Goal: Task Accomplishment & Management: Complete application form

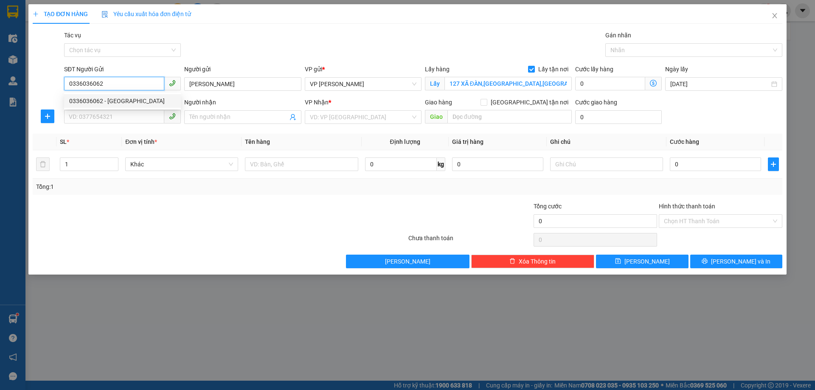
drag, startPoint x: 118, startPoint y: 79, endPoint x: 0, endPoint y: 69, distance: 118.0
drag, startPoint x: 0, startPoint y: 69, endPoint x: 278, endPoint y: 35, distance: 280.0
click at [278, 35] on div "Tác vụ Chọn tác vụ Gán nhãn Nhãn" at bounding box center [422, 46] width 721 height 30
drag, startPoint x: 119, startPoint y: 86, endPoint x: 7, endPoint y: 90, distance: 111.7
click at [7, 90] on div "TẠO ĐƠN HÀNG Yêu cầu xuất hóa đơn điện tử Transit Pickup Surcharge Ids Transit …" at bounding box center [407, 195] width 815 height 390
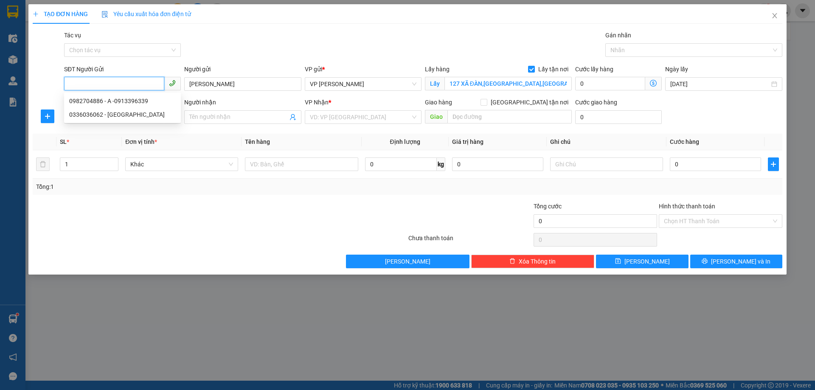
paste input "0862010398"
type input "0862010398"
click at [95, 102] on div "0862010398" at bounding box center [122, 100] width 106 height 9
type input "26 [PERSON_NAME],[GEOGRAPHIC_DATA],[GEOGRAPHIC_DATA]"
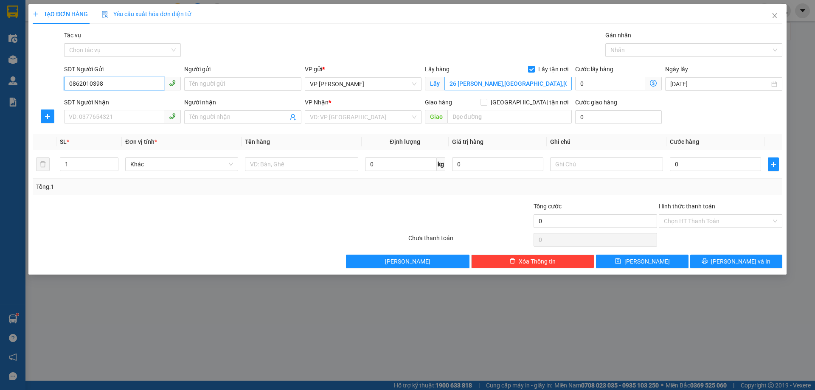
type input "0862010398"
type input "19 CỰ LỘC"
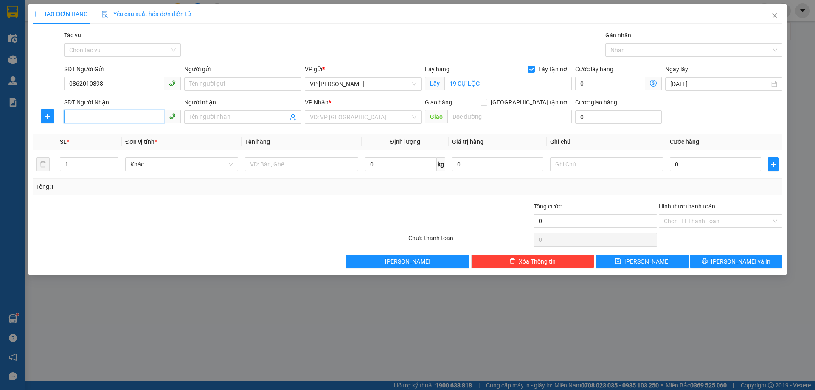
click at [99, 115] on input "SĐT Người Nhận" at bounding box center [114, 117] width 100 height 14
type input "0"
drag, startPoint x: 31, startPoint y: 80, endPoint x: 0, endPoint y: 78, distance: 31.5
click at [0, 78] on div "TẠO ĐƠN HÀNG Yêu cầu xuất hóa đơn điện tử Transit Pickup Surcharge Ids Transit …" at bounding box center [407, 195] width 815 height 390
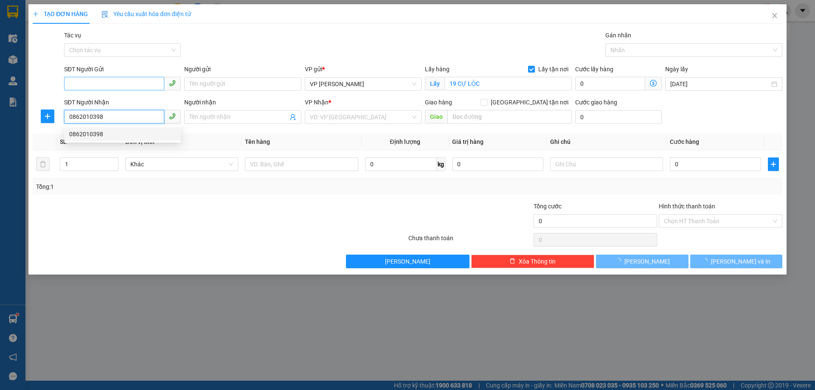
type input "0862010398"
click at [85, 81] on input "SĐT Người Gửi" at bounding box center [114, 84] width 100 height 14
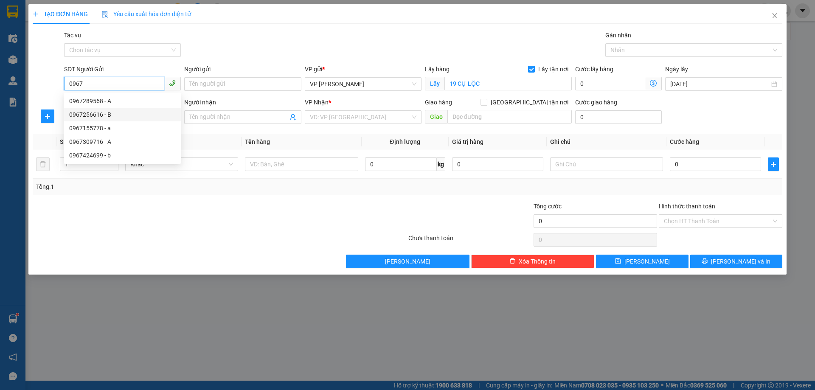
drag, startPoint x: 101, startPoint y: 118, endPoint x: 2, endPoint y: 117, distance: 98.8
click at [5, 118] on body "Kết quả tìm kiếm ( 0 ) Bộ lọc No Data vuhoa.duyquang12 1 Điều hành xe Kho hàng …" at bounding box center [407, 195] width 815 height 390
type input "0967"
click at [161, 208] on div at bounding box center [157, 217] width 250 height 30
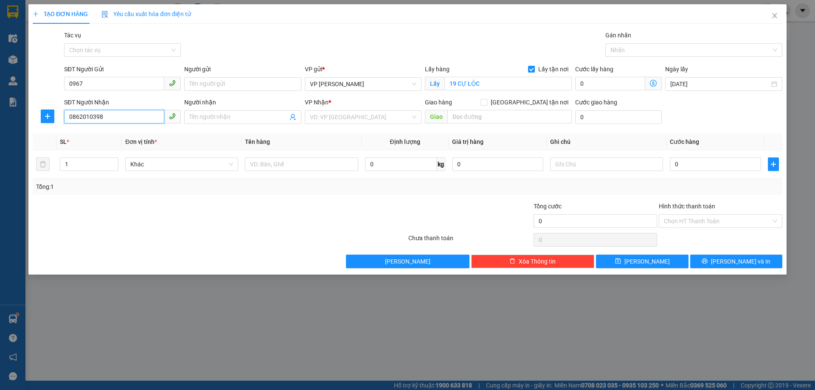
drag, startPoint x: 105, startPoint y: 121, endPoint x: 64, endPoint y: 114, distance: 42.2
click at [51, 115] on div "SĐT Người Nhận 0862010398 0862010398 Người nhận Tên người nhận VP Nhận * VD: VP…" at bounding box center [407, 113] width 751 height 30
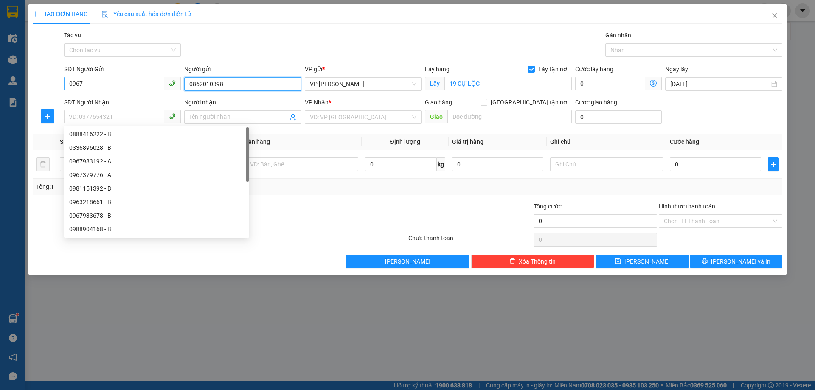
type input "0862010398"
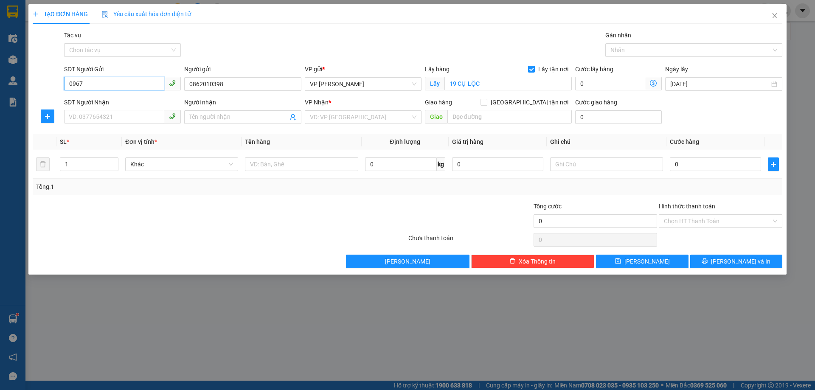
click at [119, 86] on input "0967" at bounding box center [114, 84] width 100 height 14
type input "0967008222"
click at [84, 115] on input "SĐT Người Nhận" at bounding box center [114, 117] width 100 height 14
type input "0362288262"
click at [339, 118] on input "search" at bounding box center [360, 117] width 101 height 13
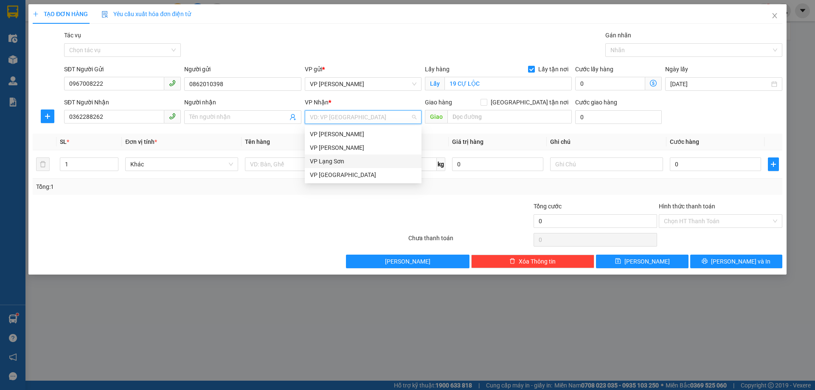
click at [326, 165] on div "VP Lạng Sơn" at bounding box center [363, 161] width 106 height 9
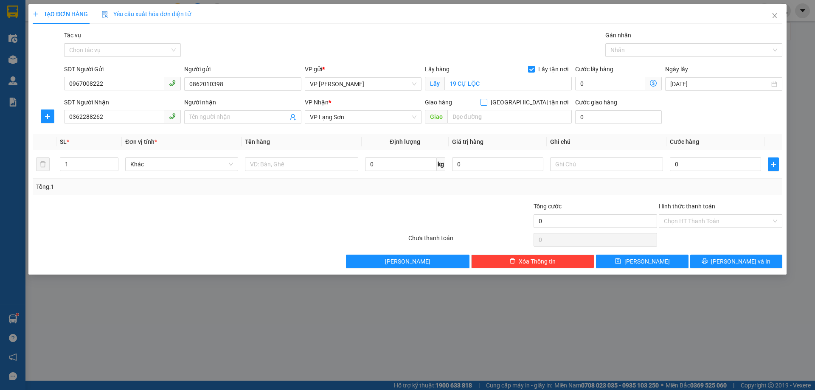
click at [486, 104] on input "[GEOGRAPHIC_DATA] tận nơi" at bounding box center [483, 102] width 6 height 6
checkbox input "true"
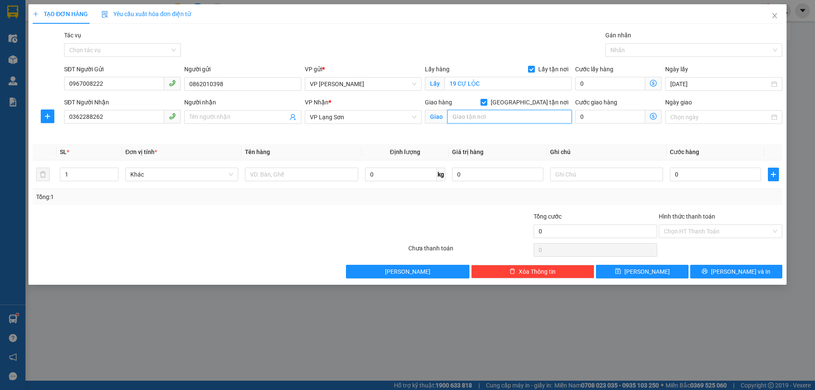
click at [471, 120] on input "text" at bounding box center [509, 117] width 124 height 14
type input "VPLS"
click at [701, 172] on input "0" at bounding box center [714, 175] width 91 height 14
type input "1"
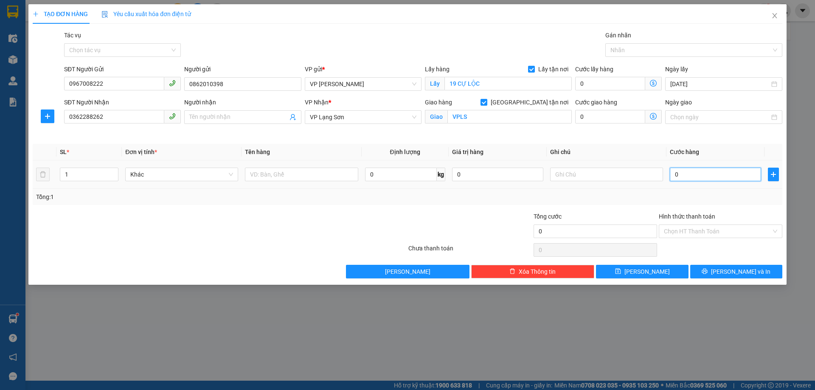
type input "1"
type input "10"
type input "100"
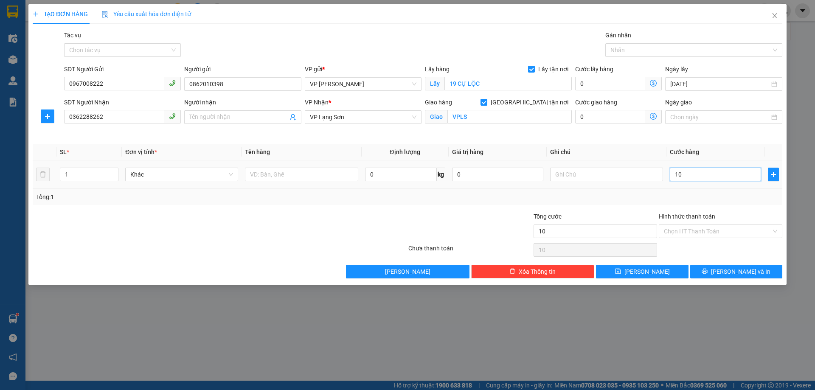
type input "100"
type input "100.000"
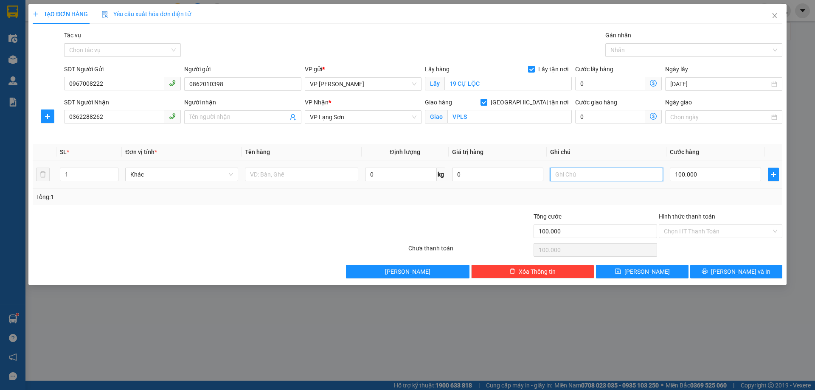
click at [623, 177] on input "text" at bounding box center [606, 175] width 113 height 14
type input "NHẬN TT"
click at [277, 176] on input "text" at bounding box center [301, 175] width 113 height 14
type input "D"
type input "ĐIỆN THOẠI"
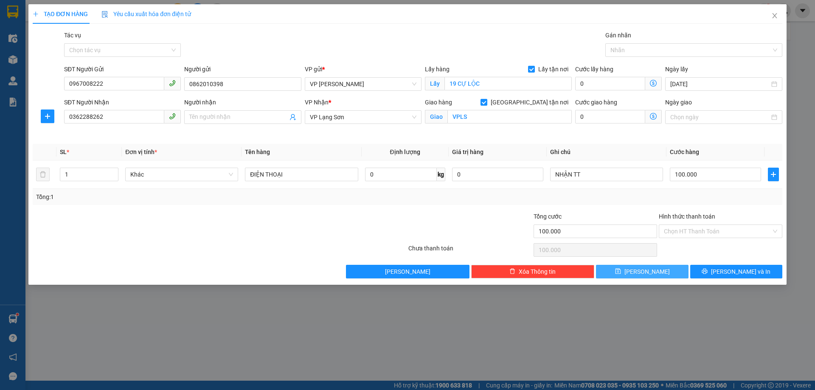
click at [651, 274] on span "[PERSON_NAME]" at bounding box center [646, 271] width 45 height 9
checkbox input "false"
type input "0"
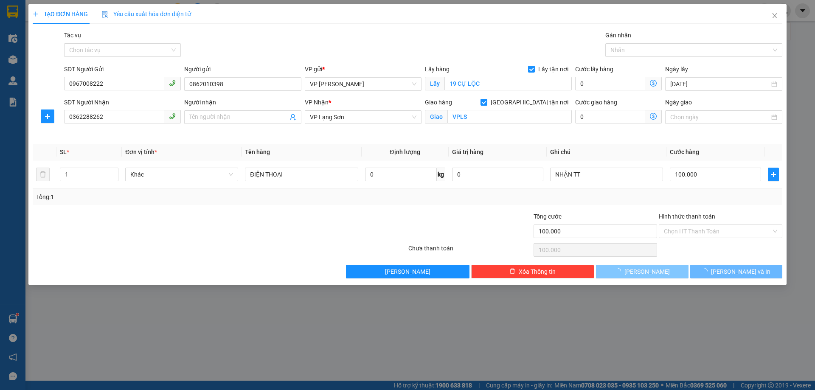
type input "0"
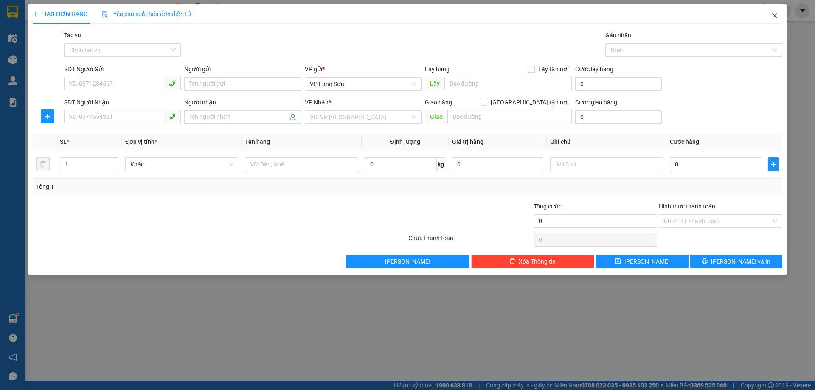
click at [773, 16] on icon "close" at bounding box center [774, 15] width 7 height 7
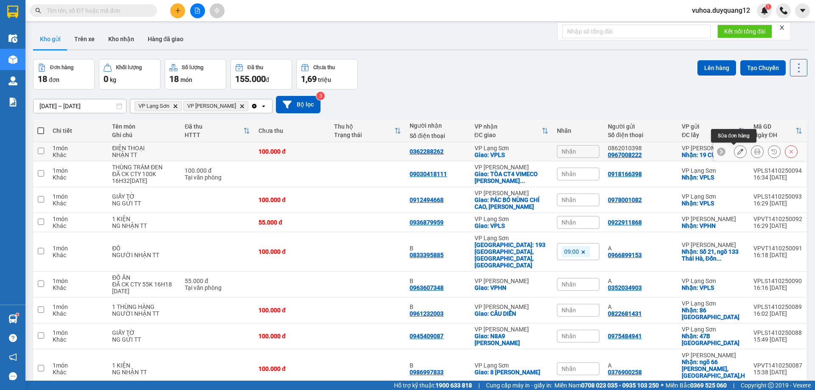
click at [734, 150] on button at bounding box center [740, 151] width 12 height 15
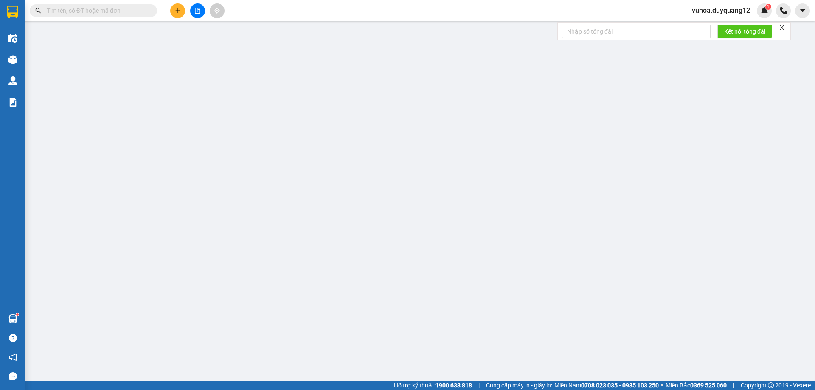
type input "0967008222"
type input "0862010398"
checkbox input "true"
type input "19 CỰ LỘC"
type input "0362288262"
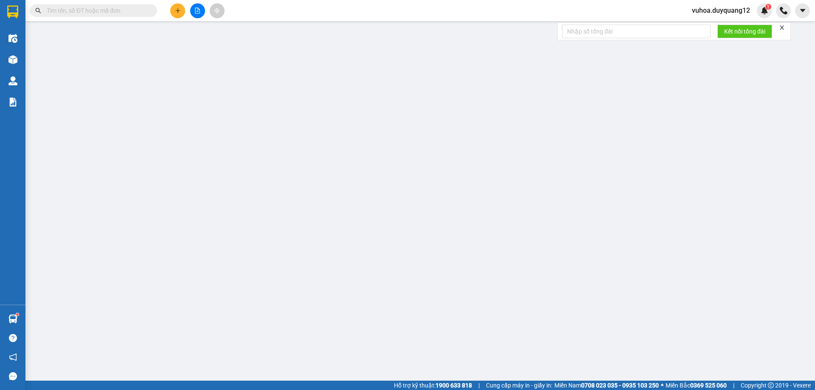
checkbox input "true"
type input "VPLS"
type input "100.000"
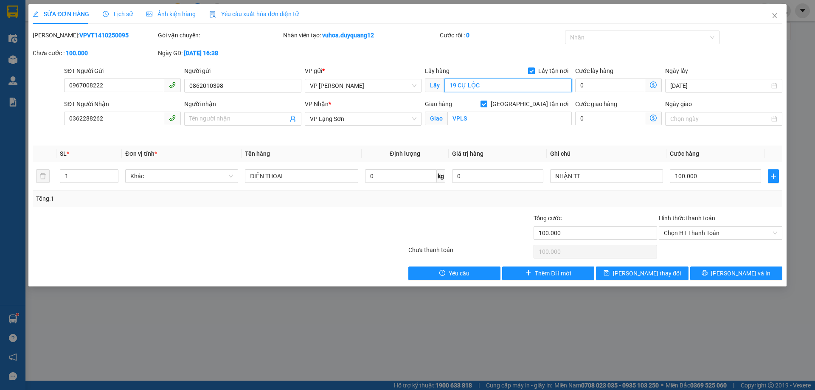
click at [496, 87] on input "19 CỰ LỘC" at bounding box center [507, 85] width 127 height 14
type input "19 [GEOGRAPHIC_DATA] - [GEOGRAPHIC_DATA]"
click at [638, 272] on span "[PERSON_NAME] thay đổi" at bounding box center [647, 273] width 68 height 9
